Goal: Ask a question

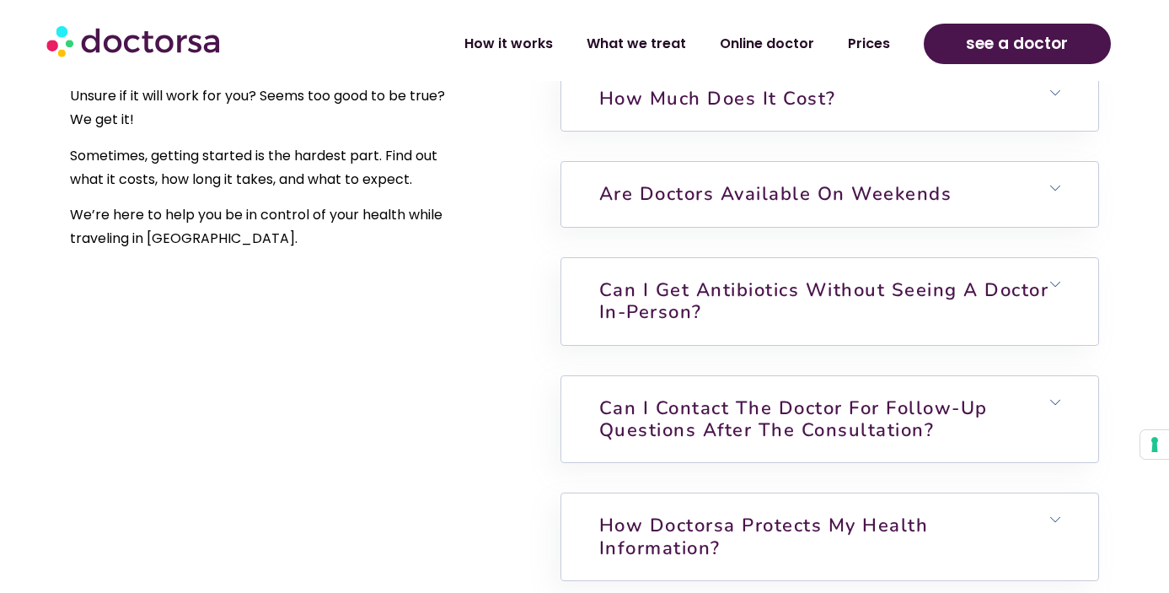
scroll to position [3794, 0]
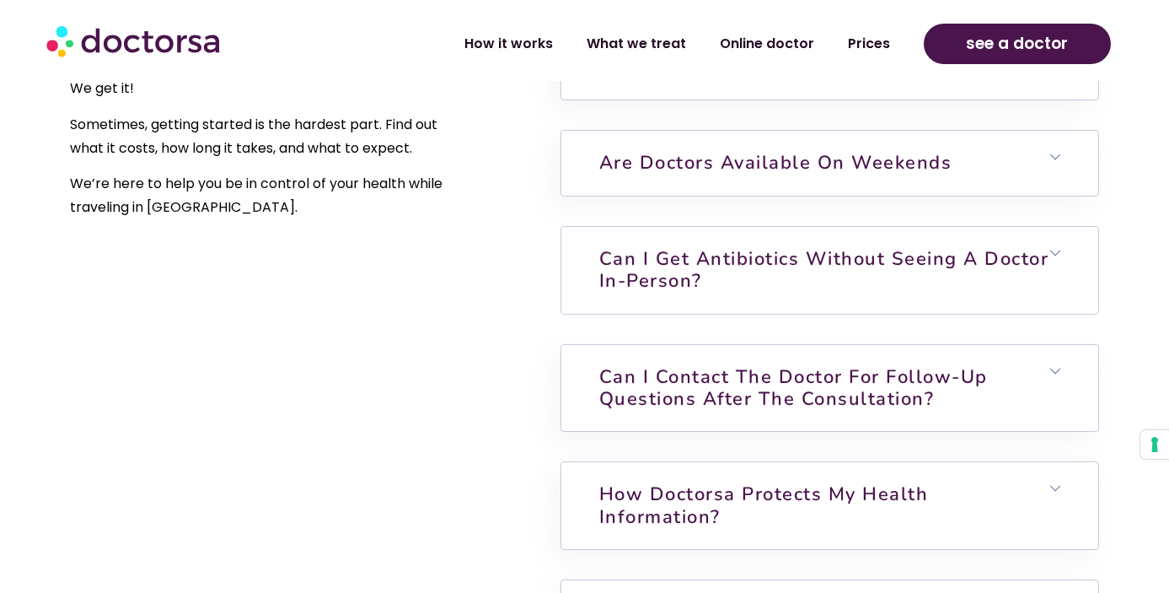
click at [681, 246] on link "Can I get antibiotics without seeing a doctor in-person?" at bounding box center [824, 269] width 450 height 47
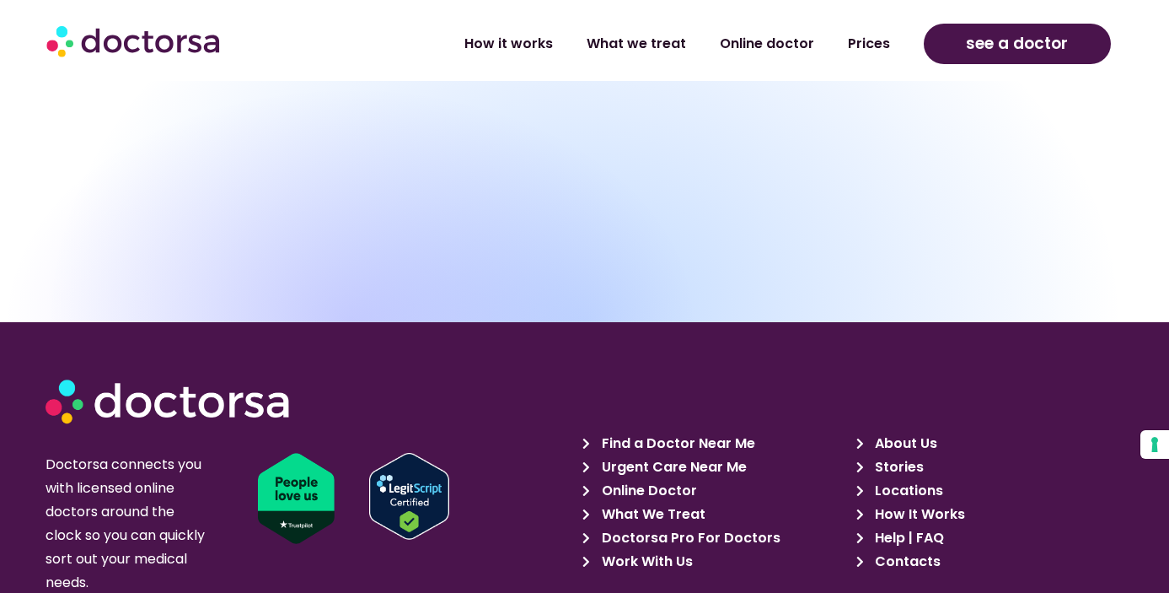
scroll to position [5302, 0]
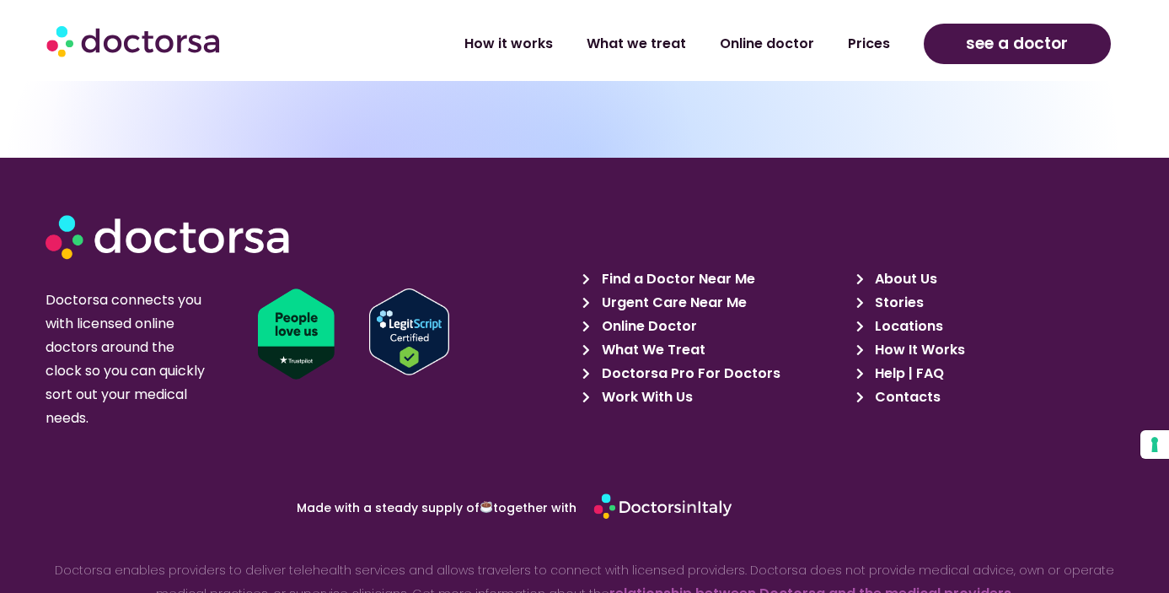
click at [918, 362] on span "Help | FAQ" at bounding box center [907, 374] width 73 height 24
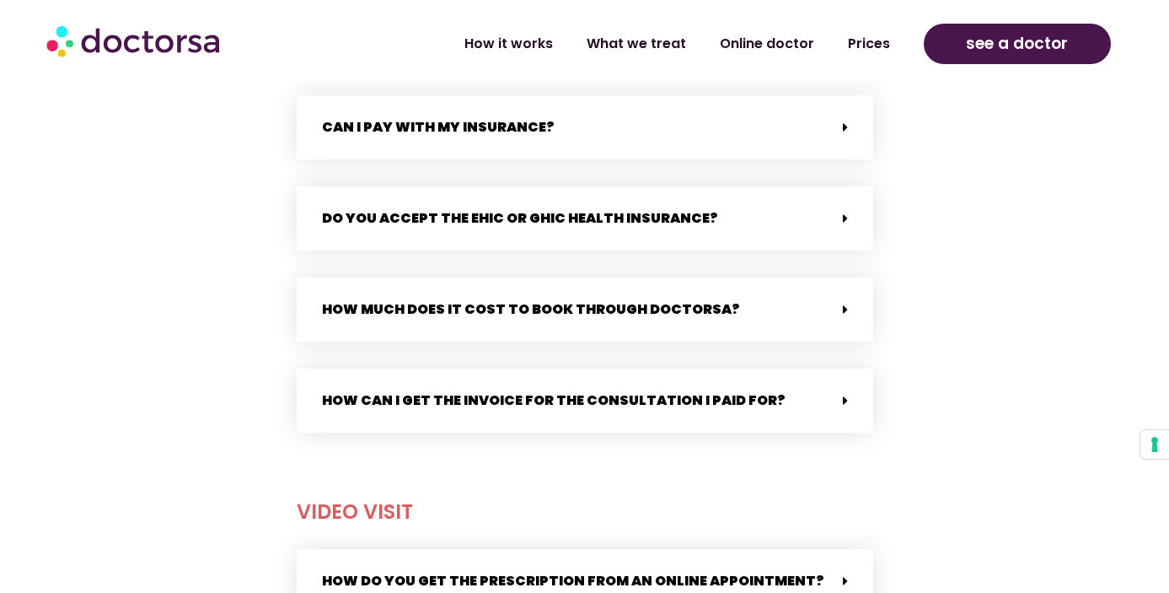
scroll to position [939, 0]
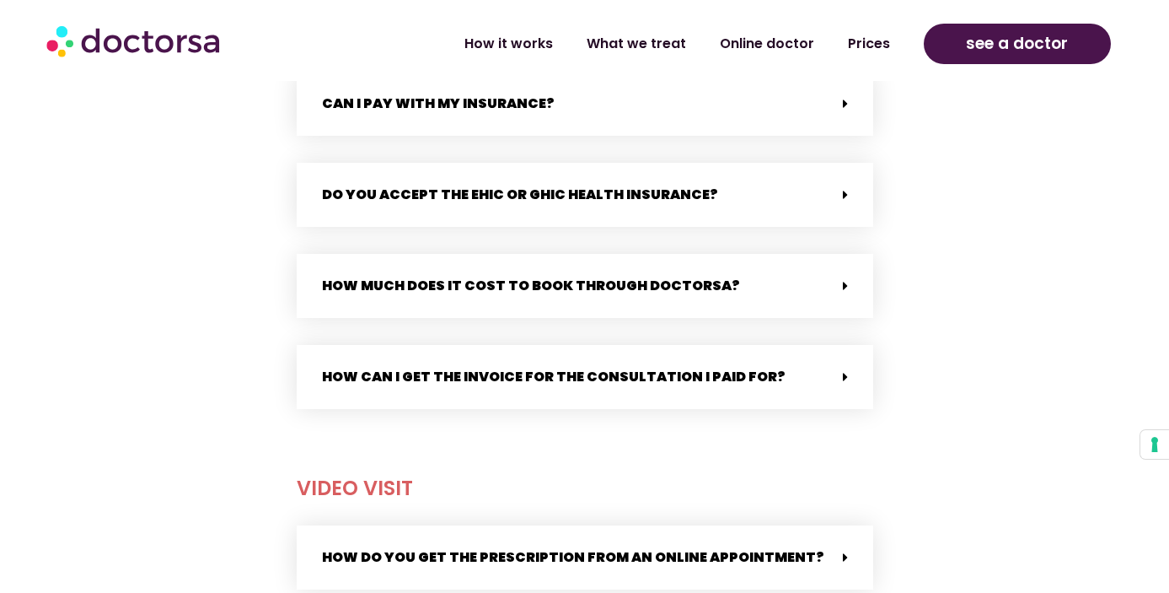
click at [661, 287] on link "How much does it cost to book through Doctorsa?" at bounding box center [531, 285] width 418 height 19
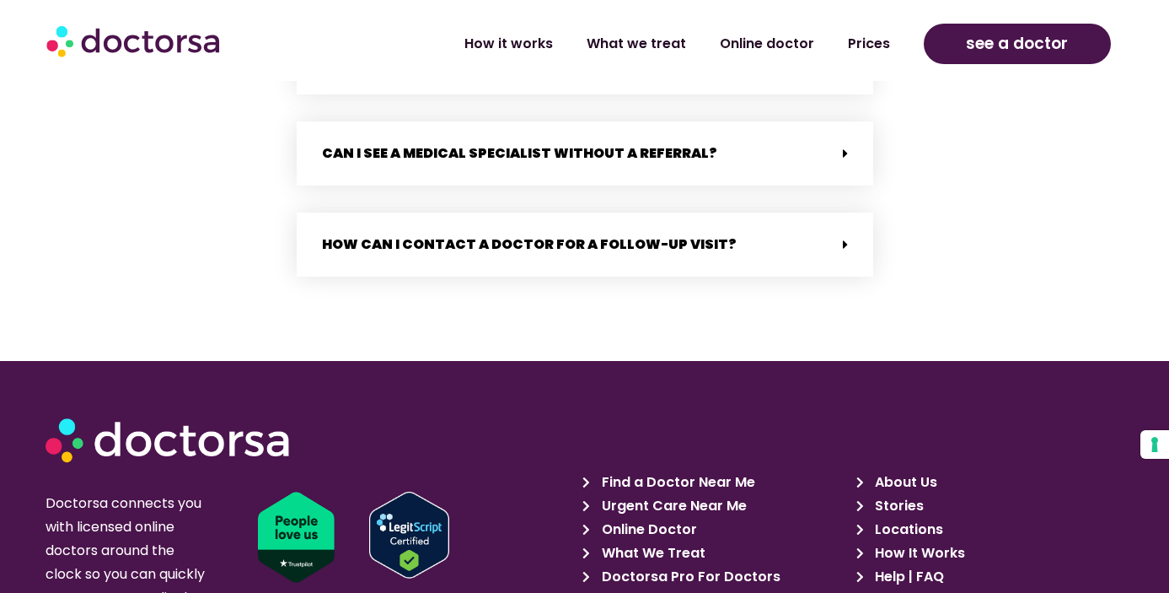
scroll to position [3570, 0]
